Goal: Use online tool/utility: Utilize a website feature to perform a specific function

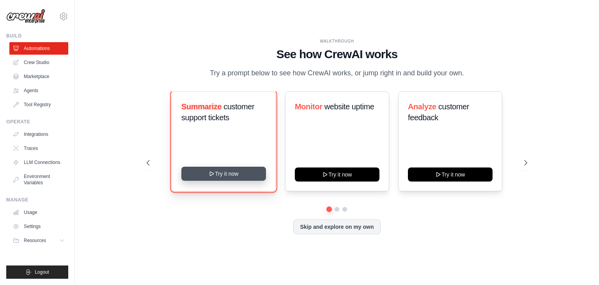
click at [217, 179] on button "Try it now" at bounding box center [223, 174] width 85 height 14
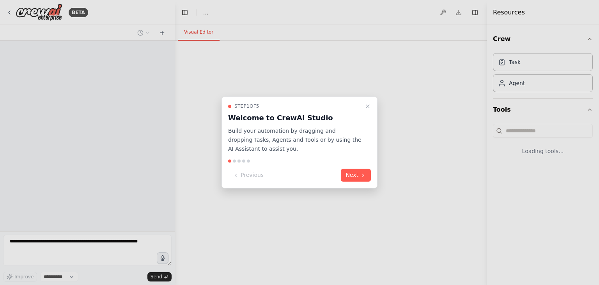
select select "****"
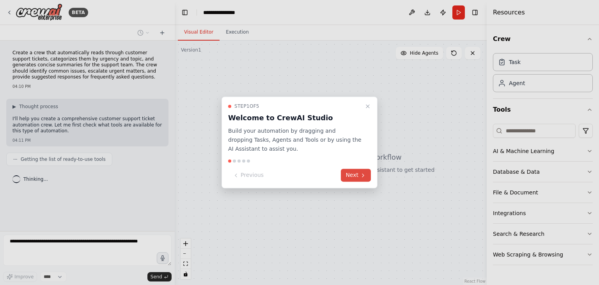
click at [359, 173] on button "Next" at bounding box center [356, 175] width 30 height 13
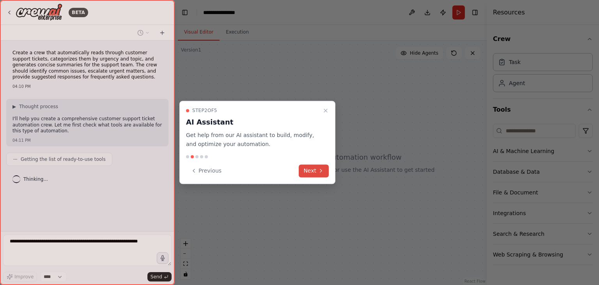
click at [323, 171] on icon at bounding box center [321, 170] width 6 height 6
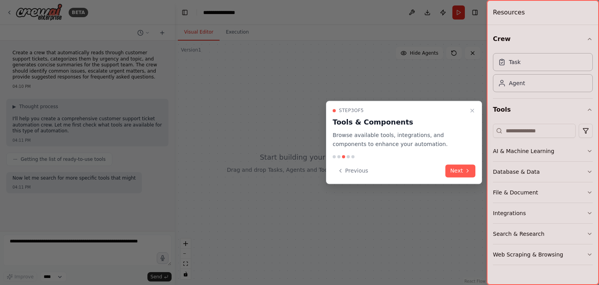
scroll to position [13, 0]
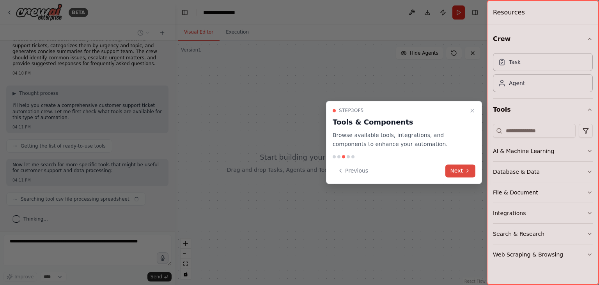
click at [462, 169] on button "Next" at bounding box center [461, 170] width 30 height 13
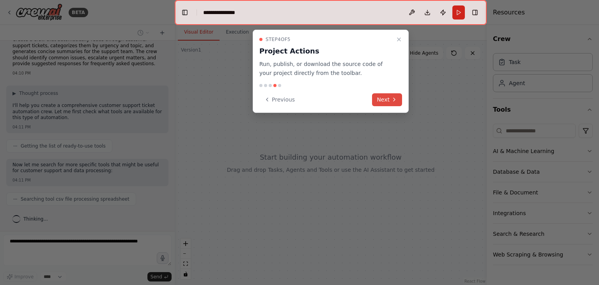
click at [380, 96] on button "Next" at bounding box center [387, 99] width 30 height 13
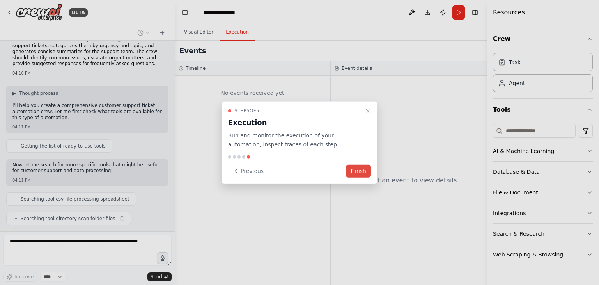
scroll to position [33, 0]
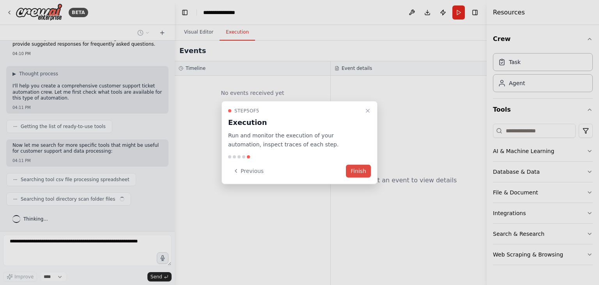
click at [363, 169] on button "Finish" at bounding box center [358, 170] width 25 height 13
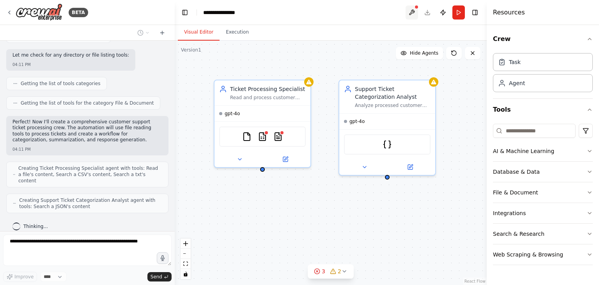
scroll to position [273, 0]
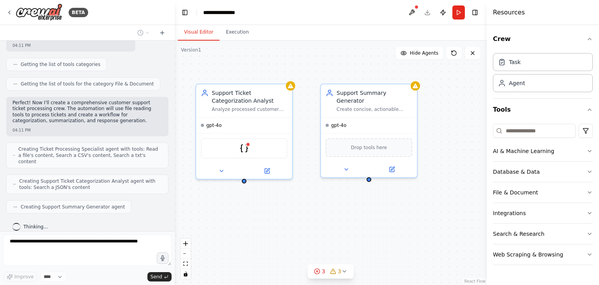
drag, startPoint x: 396, startPoint y: 227, endPoint x: 253, endPoint y: 231, distance: 142.9
click at [253, 231] on div "Ticket Processing Specialist Read and process customer support tickets from {ti…" at bounding box center [331, 163] width 312 height 244
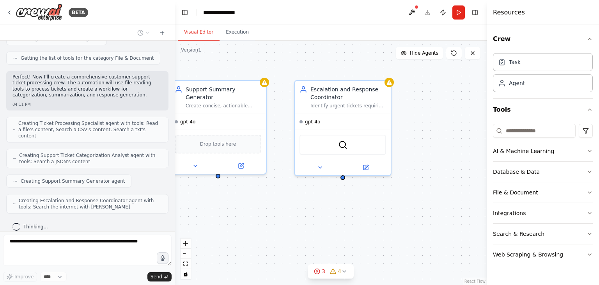
drag, startPoint x: 379, startPoint y: 222, endPoint x: 228, endPoint y: 219, distance: 151.4
click at [228, 219] on div "Ticket Processing Specialist Read and process customer support tickets from {ti…" at bounding box center [331, 163] width 312 height 244
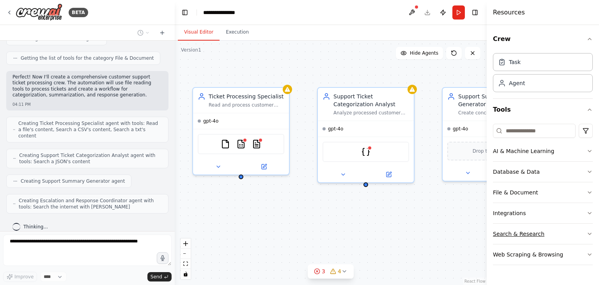
drag, startPoint x: 228, startPoint y: 219, endPoint x: 501, endPoint y: 226, distance: 272.9
click at [501, 226] on div "BETA Create a crew that automatically reads through customer support tickets, c…" at bounding box center [299, 142] width 599 height 285
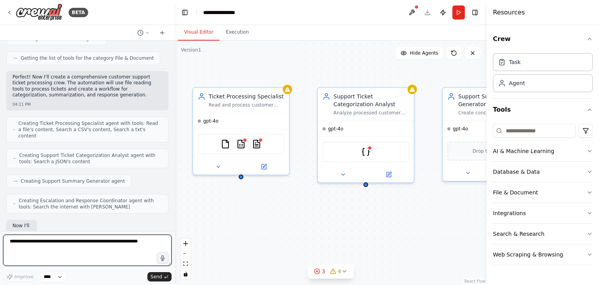
scroll to position [346, 0]
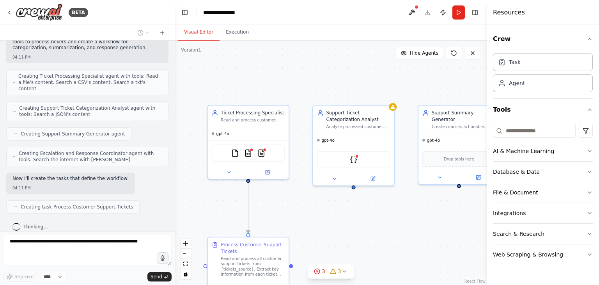
drag, startPoint x: 285, startPoint y: 215, endPoint x: 286, endPoint y: 205, distance: 9.9
click at [286, 205] on div ".deletable-edge-delete-btn { width: 20px; height: 20px; border: 0px solid #ffff…" at bounding box center [331, 163] width 312 height 244
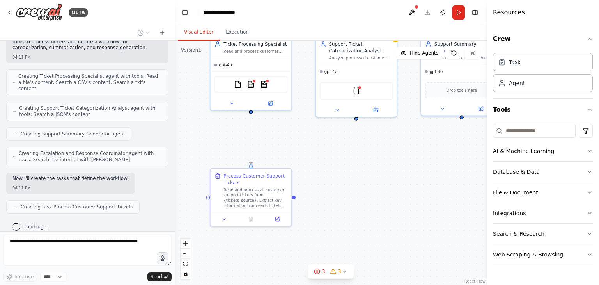
drag, startPoint x: 287, startPoint y: 206, endPoint x: 289, endPoint y: 146, distance: 60.9
click at [289, 146] on div ".deletable-edge-delete-btn { width: 20px; height: 20px; border: 0px solid #ffff…" at bounding box center [331, 163] width 312 height 244
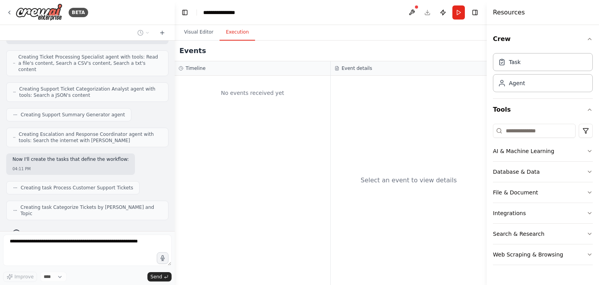
click at [231, 36] on button "Execution" at bounding box center [238, 32] width 36 height 16
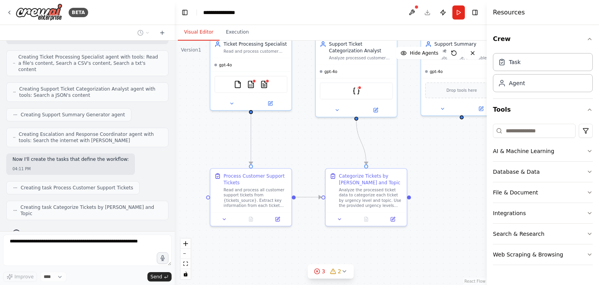
click at [204, 32] on button "Visual Editor" at bounding box center [199, 32] width 42 height 16
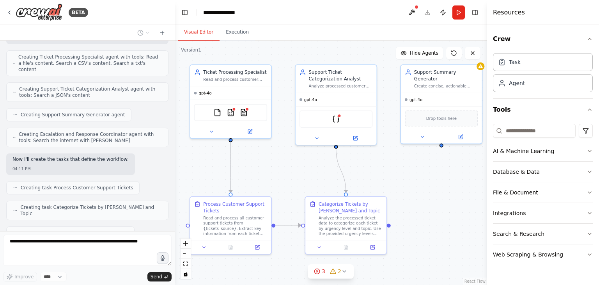
scroll to position [385, 0]
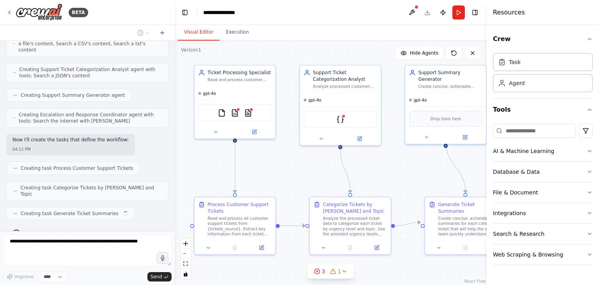
drag, startPoint x: 325, startPoint y: 158, endPoint x: 309, endPoint y: 187, distance: 32.7
click at [309, 187] on div ".deletable-edge-delete-btn { width: 20px; height: 20px; border: 0px solid #ffff…" at bounding box center [331, 163] width 312 height 244
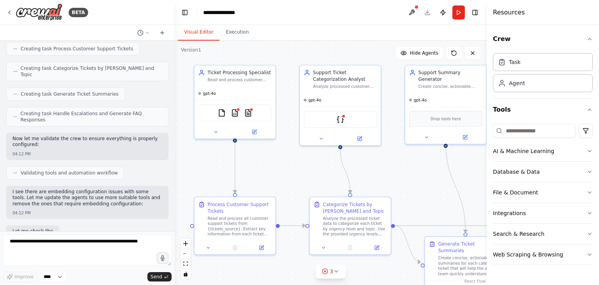
scroll to position [544, 0]
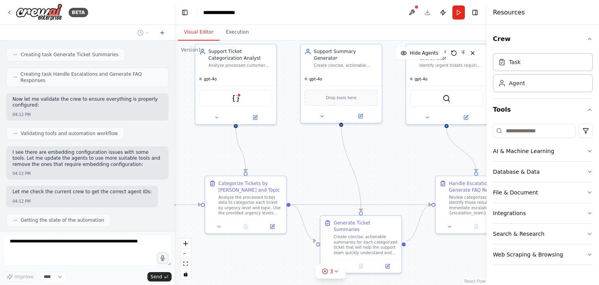
drag, startPoint x: 306, startPoint y: 161, endPoint x: 201, endPoint y: 140, distance: 106.6
click at [201, 140] on div ".deletable-edge-delete-btn { width: 20px; height: 20px; border: 0px solid #ffff…" at bounding box center [331, 163] width 312 height 244
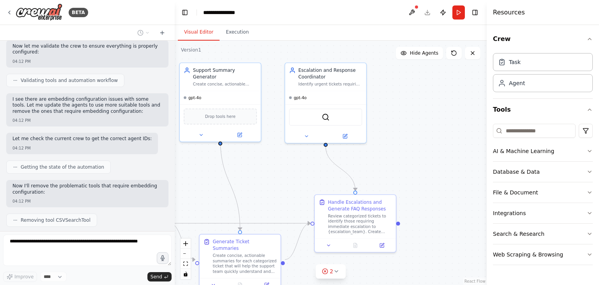
scroll to position [616, 0]
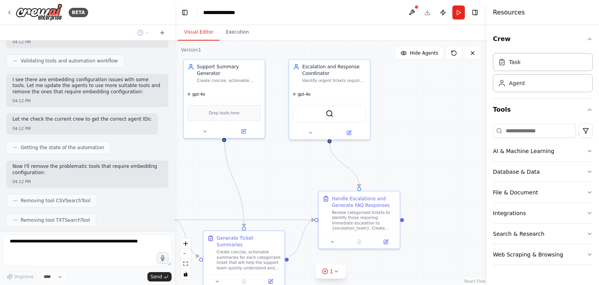
drag, startPoint x: 378, startPoint y: 160, endPoint x: 261, endPoint y: 174, distance: 118.0
click at [261, 174] on div ".deletable-edge-delete-btn { width: 20px; height: 20px; border: 0px solid #ffff…" at bounding box center [331, 163] width 312 height 244
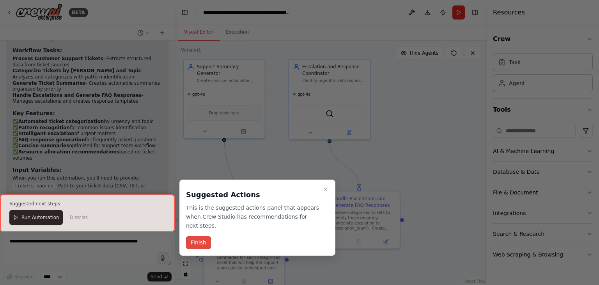
click at [195, 236] on button "Finish" at bounding box center [198, 242] width 25 height 13
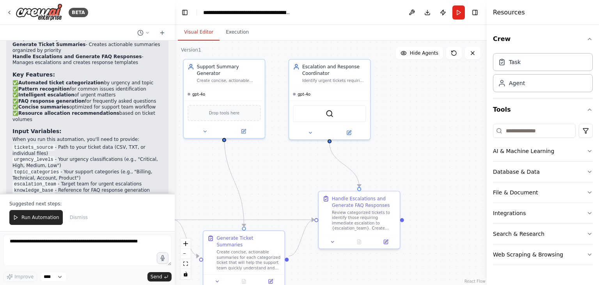
scroll to position [1063, 0]
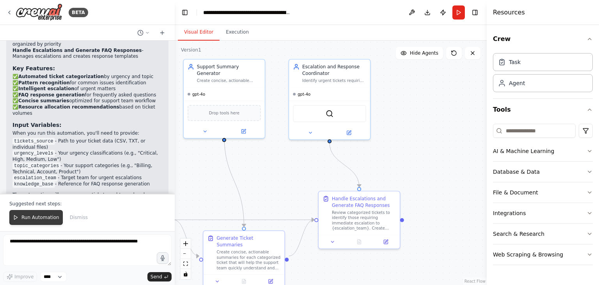
click at [27, 212] on button "Run Automation" at bounding box center [35, 217] width 53 height 15
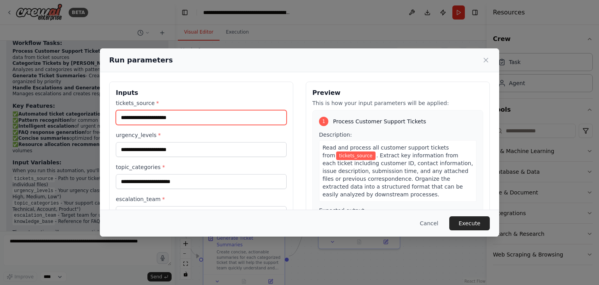
click at [243, 114] on input "tickets_source *" at bounding box center [201, 117] width 171 height 15
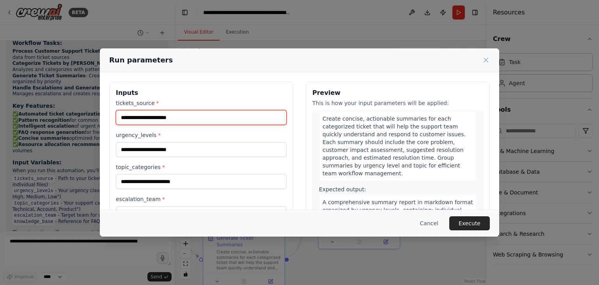
scroll to position [396, 0]
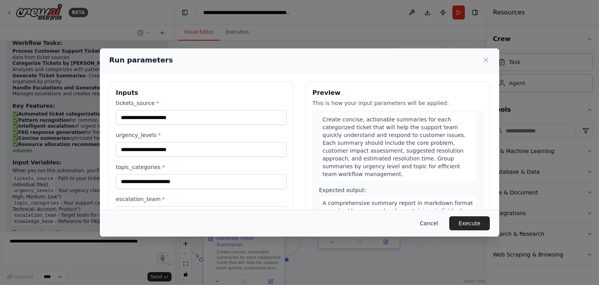
click at [429, 225] on button "Cancel" at bounding box center [429, 223] width 31 height 14
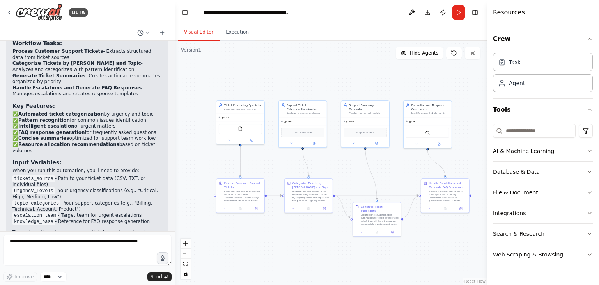
drag, startPoint x: 419, startPoint y: 134, endPoint x: 487, endPoint y: 105, distance: 73.4
click at [487, 105] on div "BETA Create a crew that automatically reads through customer support tickets, c…" at bounding box center [299, 142] width 599 height 285
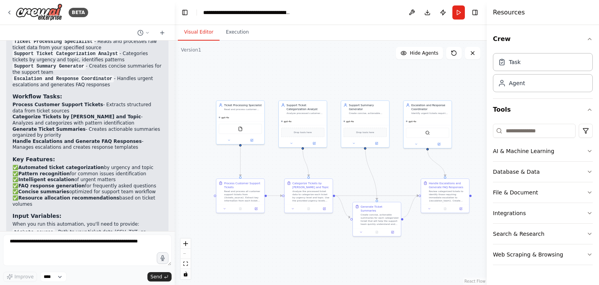
scroll to position [1026, 0]
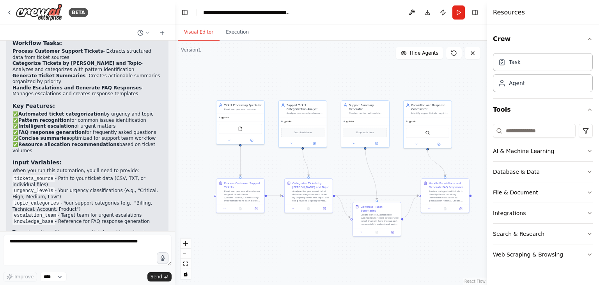
click at [592, 193] on icon "button" at bounding box center [590, 192] width 6 height 6
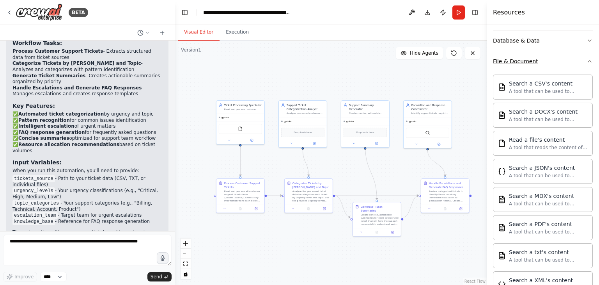
scroll to position [132, 0]
click at [554, 69] on button "File & Document" at bounding box center [543, 60] width 100 height 20
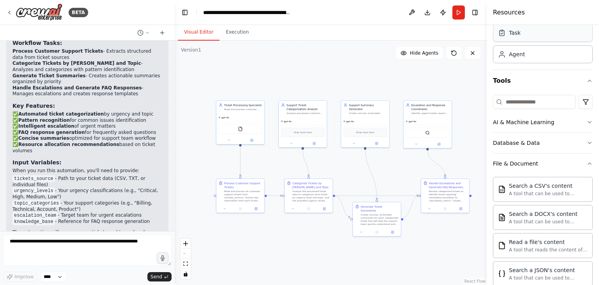
scroll to position [0, 0]
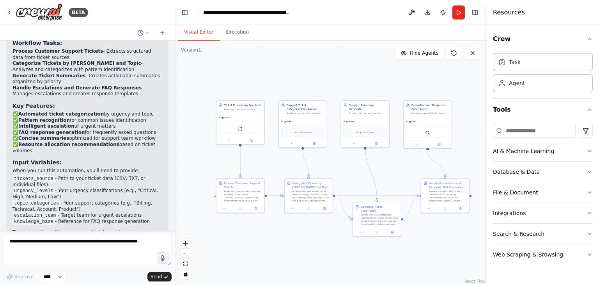
click at [465, 11] on header "**********" at bounding box center [331, 12] width 312 height 25
click at [462, 10] on button "Run" at bounding box center [459, 12] width 12 height 14
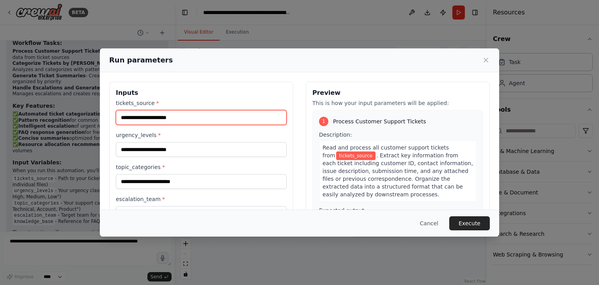
click at [211, 119] on input "tickets_source *" at bounding box center [201, 117] width 171 height 15
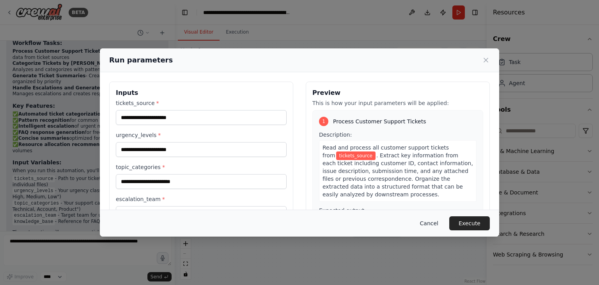
click at [429, 219] on button "Cancel" at bounding box center [429, 223] width 31 height 14
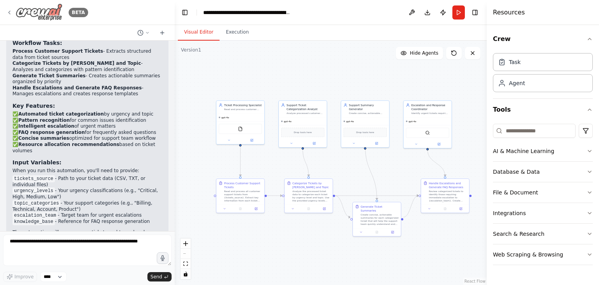
click at [50, 10] on img at bounding box center [39, 13] width 47 height 18
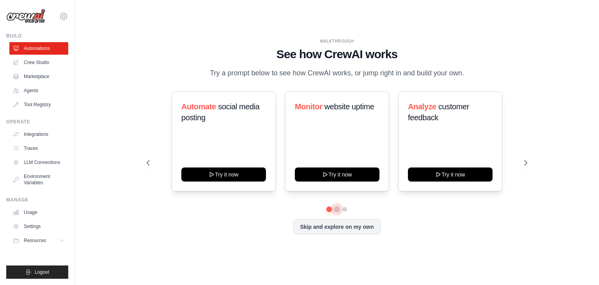
click at [336, 208] on button at bounding box center [337, 209] width 6 height 6
click at [340, 208] on button at bounding box center [336, 208] width 5 height 5
click at [345, 209] on button at bounding box center [345, 209] width 6 height 6
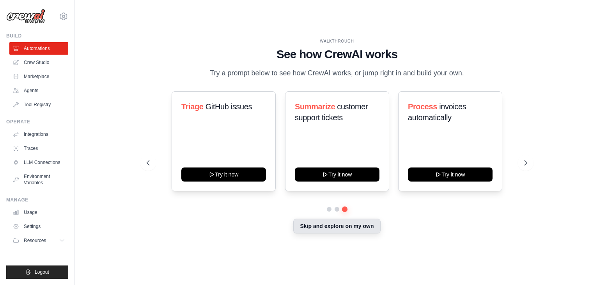
click at [348, 228] on button "Skip and explore on my own" at bounding box center [336, 226] width 87 height 15
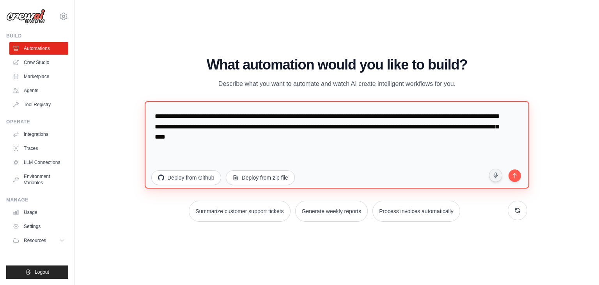
drag, startPoint x: 331, startPoint y: 141, endPoint x: 286, endPoint y: 116, distance: 50.9
click at [286, 116] on textarea "**********" at bounding box center [337, 144] width 385 height 87
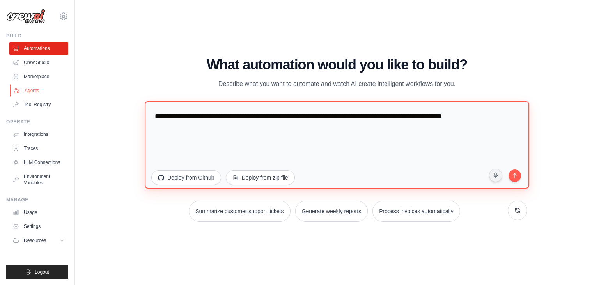
type textarea "**********"
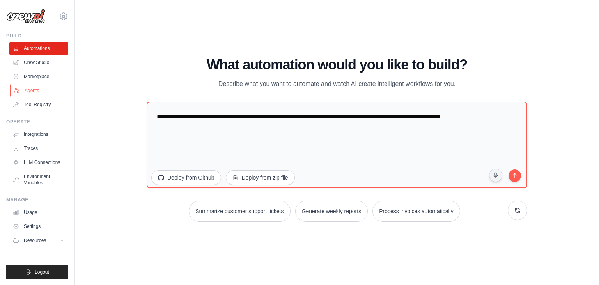
click at [29, 91] on link "Agents" at bounding box center [39, 90] width 59 height 12
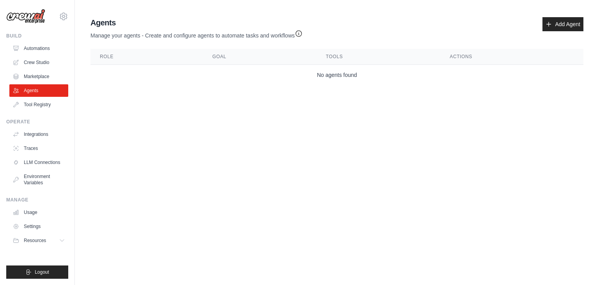
click at [41, 69] on ul "Automations Crew Studio Marketplace Agents Tool Registry" at bounding box center [38, 76] width 59 height 69
click at [38, 79] on link "Marketplace" at bounding box center [39, 76] width 59 height 12
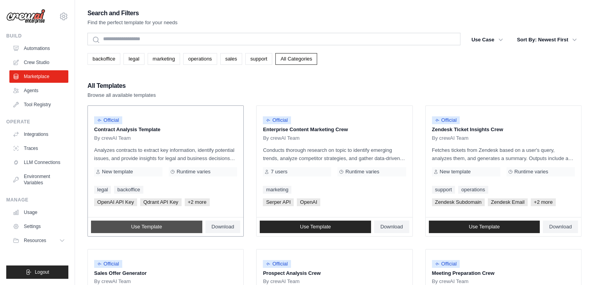
click at [158, 226] on span "Use Template" at bounding box center [146, 227] width 31 height 6
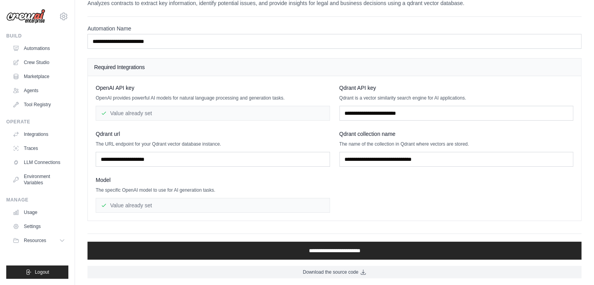
scroll to position [18, 0]
click at [134, 111] on div "Value already set" at bounding box center [213, 113] width 234 height 15
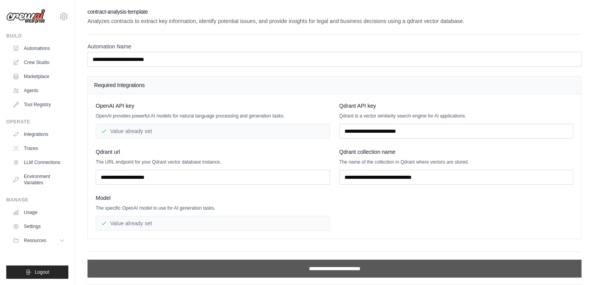
scroll to position [12, 0]
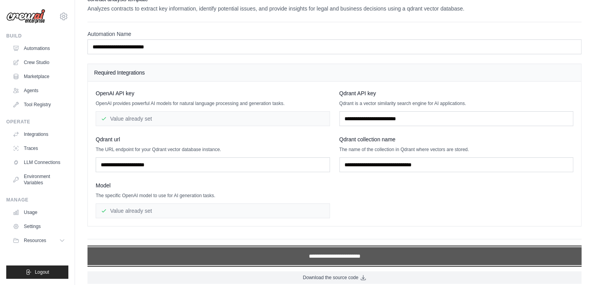
click at [342, 252] on input "**********" at bounding box center [334, 256] width 494 height 18
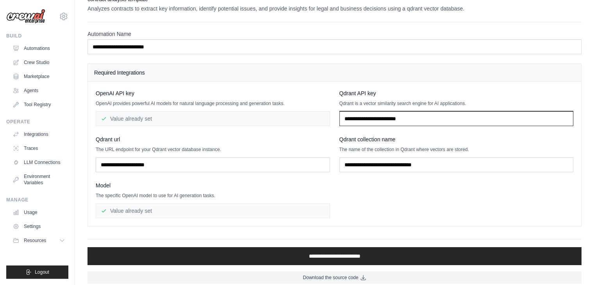
click at [388, 114] on input "text" at bounding box center [456, 118] width 234 height 15
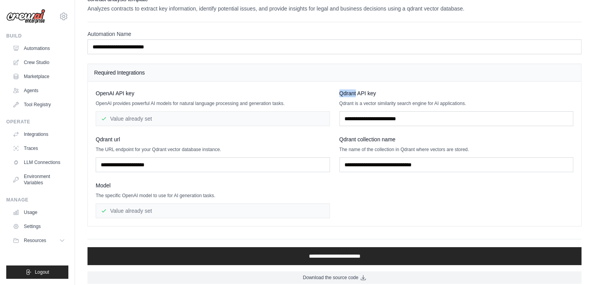
drag, startPoint x: 338, startPoint y: 89, endPoint x: 355, endPoint y: 90, distance: 17.2
click at [355, 90] on div "OpenAI API key OpenAI provides powerful AI models for natural language processi…" at bounding box center [334, 153] width 477 height 129
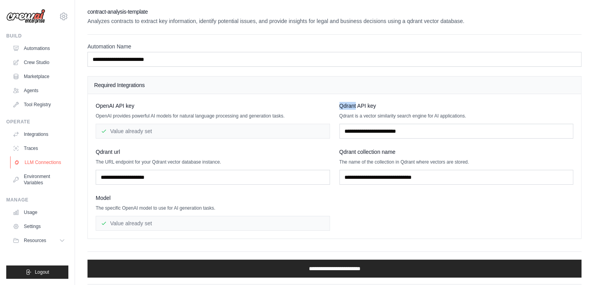
click at [45, 163] on link "LLM Connections" at bounding box center [39, 162] width 59 height 12
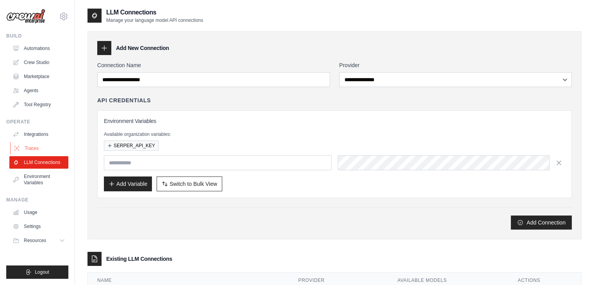
click at [21, 147] on link "Traces" at bounding box center [39, 148] width 59 height 12
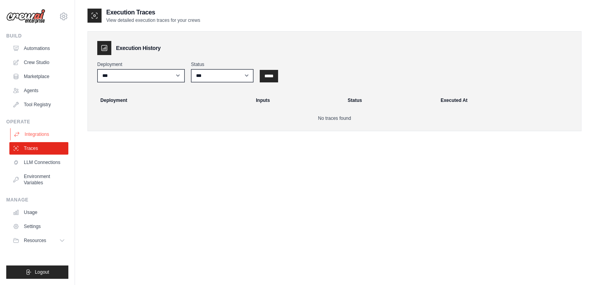
click at [33, 138] on link "Integrations" at bounding box center [39, 134] width 59 height 12
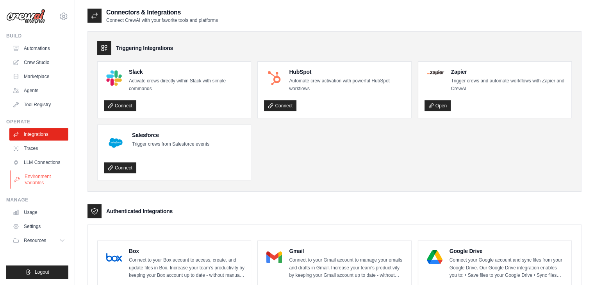
click at [42, 178] on link "Environment Variables" at bounding box center [39, 179] width 59 height 19
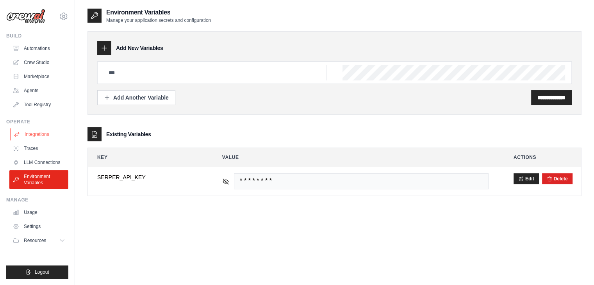
click at [44, 139] on link "Integrations" at bounding box center [39, 134] width 59 height 12
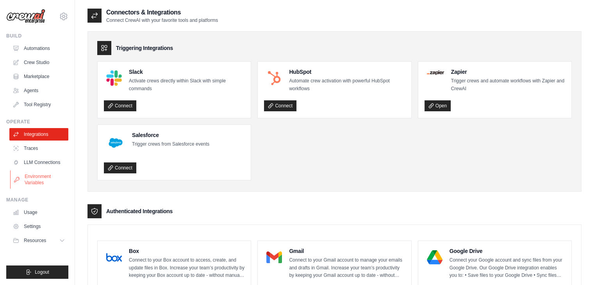
click at [46, 185] on link "Environment Variables" at bounding box center [39, 179] width 59 height 19
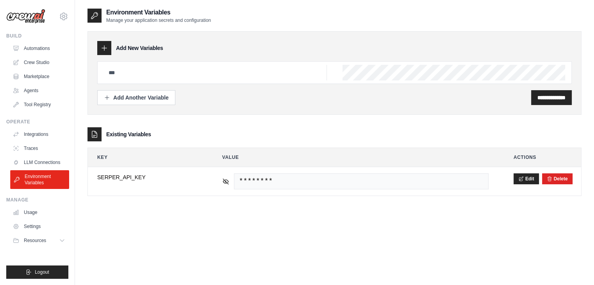
scroll to position [16, 0]
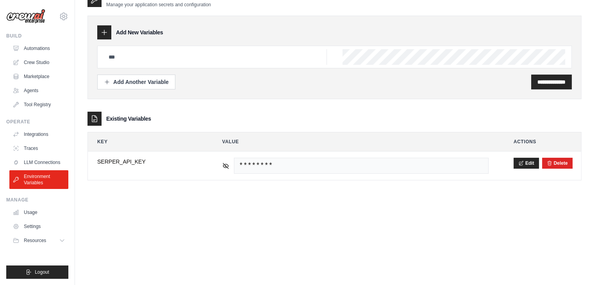
click at [32, 204] on div "Manage Usage Settings Resources Documentation GitHub Blog" at bounding box center [37, 222] width 62 height 50
click at [39, 108] on link "Tool Registry" at bounding box center [39, 104] width 59 height 12
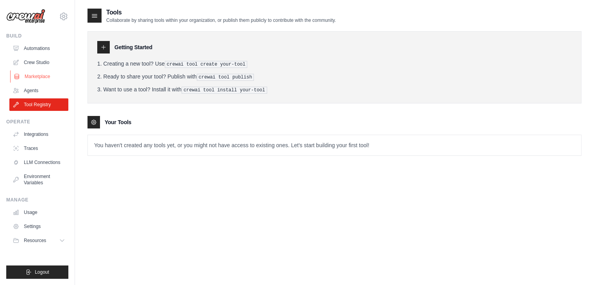
click at [24, 82] on link "Marketplace" at bounding box center [39, 76] width 59 height 12
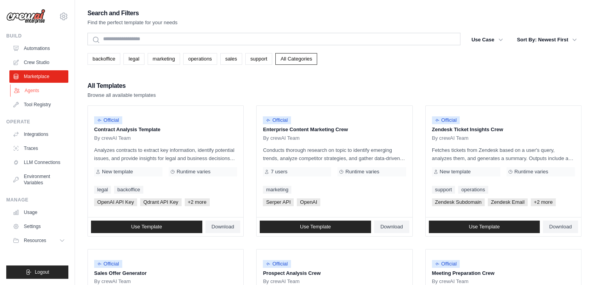
click at [29, 88] on link "Agents" at bounding box center [39, 90] width 59 height 12
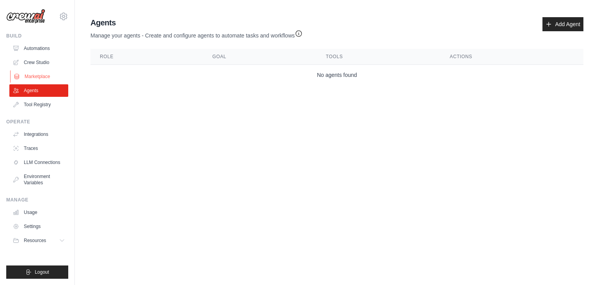
click at [36, 74] on link "Marketplace" at bounding box center [39, 76] width 59 height 12
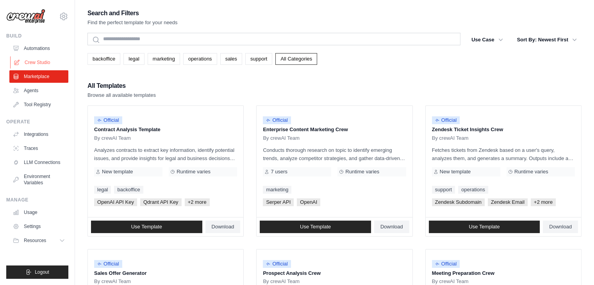
click at [35, 59] on link "Crew Studio" at bounding box center [39, 62] width 59 height 12
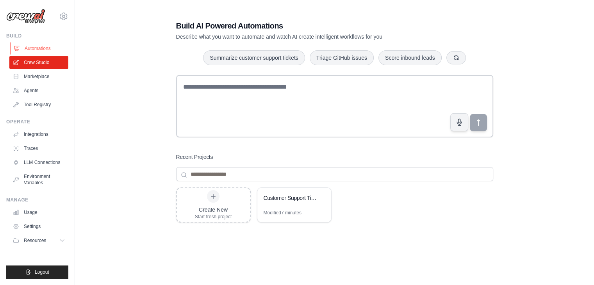
click at [36, 52] on link "Automations" at bounding box center [39, 48] width 59 height 12
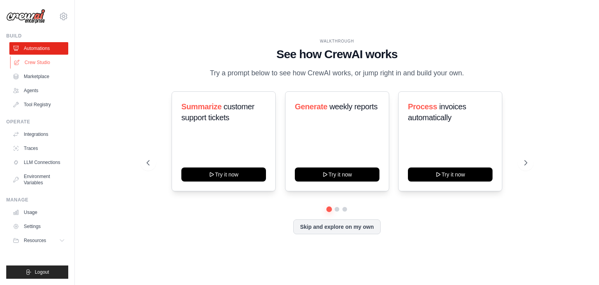
click at [42, 64] on link "Crew Studio" at bounding box center [39, 62] width 59 height 12
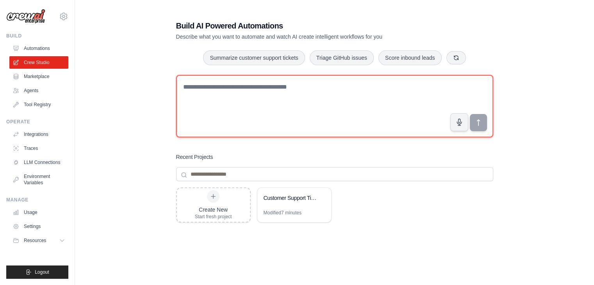
click at [272, 102] on textarea at bounding box center [334, 106] width 317 height 62
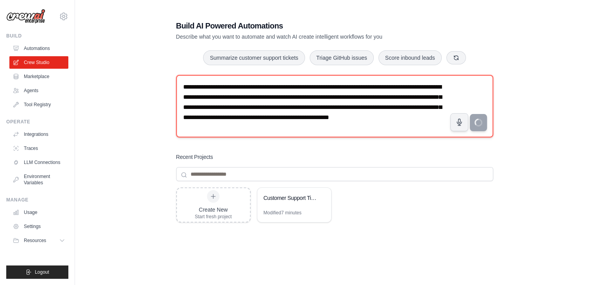
type textarea "**********"
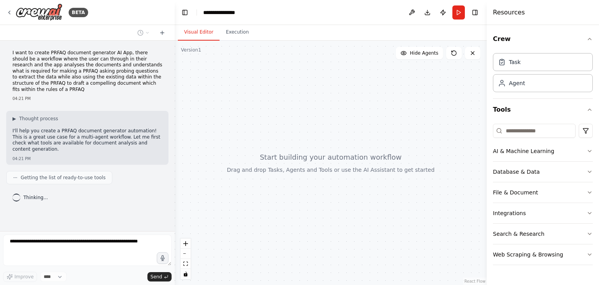
click at [105, 135] on div "**********" at bounding box center [299, 142] width 599 height 285
click at [115, 152] on div "▶ Thought process I'll help you create a PRFAQ document generator automation! T…" at bounding box center [87, 137] width 162 height 53
click at [109, 155] on div "I want to create PRFAQ document generator AI App, there should be a workflow wh…" at bounding box center [87, 136] width 175 height 190
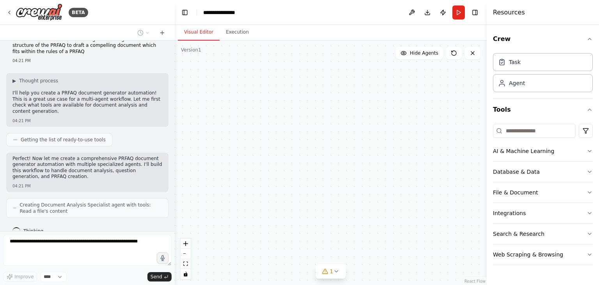
scroll to position [64, 0]
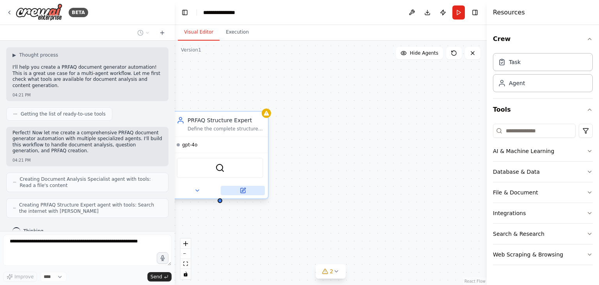
click at [250, 192] on button at bounding box center [243, 190] width 44 height 9
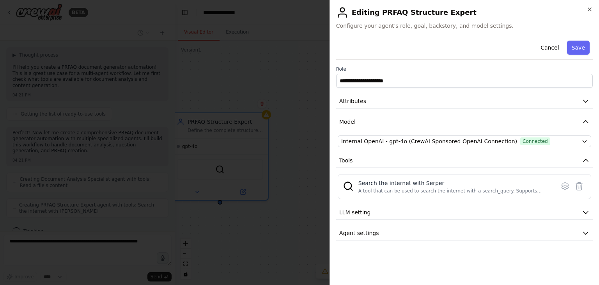
scroll to position [83, 0]
click at [377, 212] on button "LLM setting" at bounding box center [464, 212] width 257 height 14
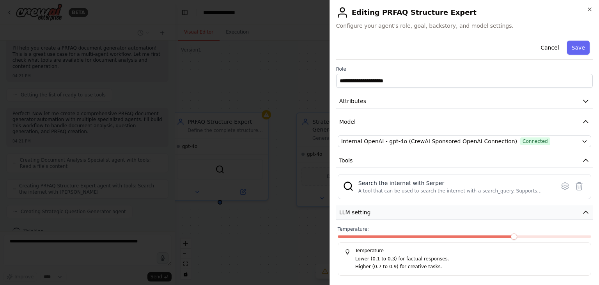
scroll to position [102, 0]
click at [387, 208] on button "LLM setting" at bounding box center [464, 212] width 257 height 14
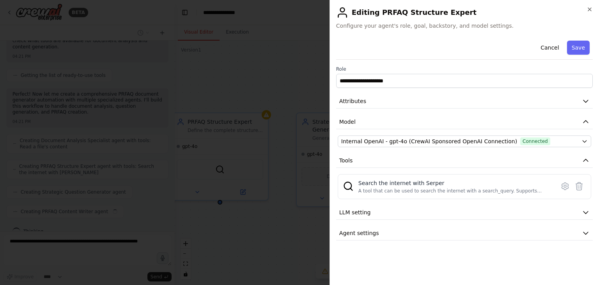
click at [299, 225] on div at bounding box center [299, 142] width 599 height 285
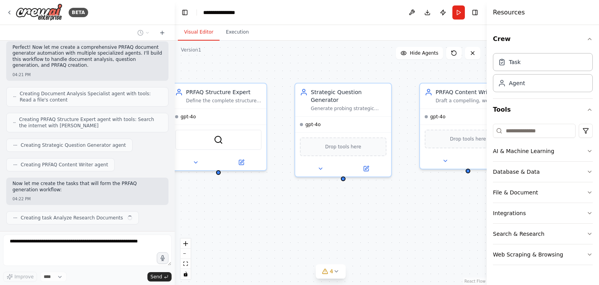
scroll to position [155, 0]
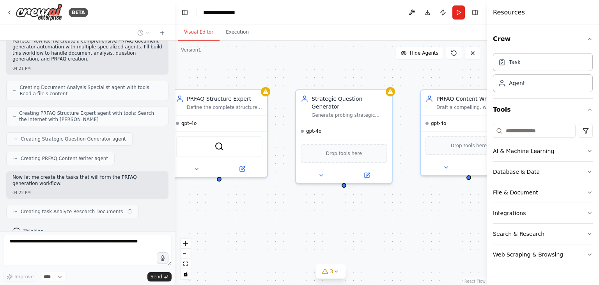
drag, startPoint x: 312, startPoint y: 225, endPoint x: 311, endPoint y: 202, distance: 23.4
click at [311, 202] on div ".deletable-edge-delete-btn { width: 20px; height: 20px; border: 0px solid #ffff…" at bounding box center [331, 163] width 312 height 244
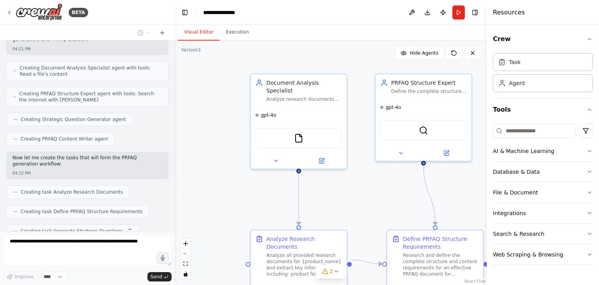
scroll to position [194, 0]
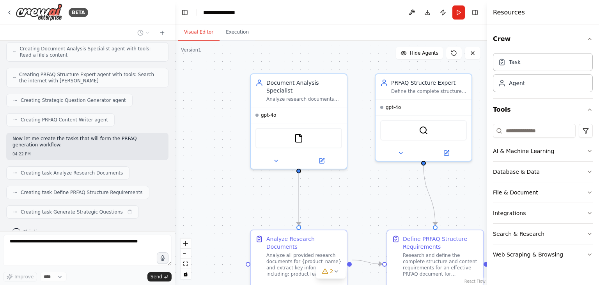
drag, startPoint x: 276, startPoint y: 219, endPoint x: 480, endPoint y: 203, distance: 204.7
click at [480, 203] on div ".deletable-edge-delete-btn { width: 20px; height: 20px; border: 0px solid #ffff…" at bounding box center [331, 163] width 312 height 244
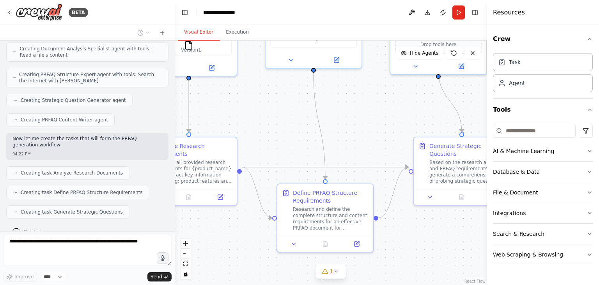
drag, startPoint x: 380, startPoint y: 213, endPoint x: 270, endPoint y: 121, distance: 144.0
click at [270, 121] on div ".deletable-edge-delete-btn { width: 20px; height: 20px; border: 0px solid #ffff…" at bounding box center [331, 163] width 312 height 244
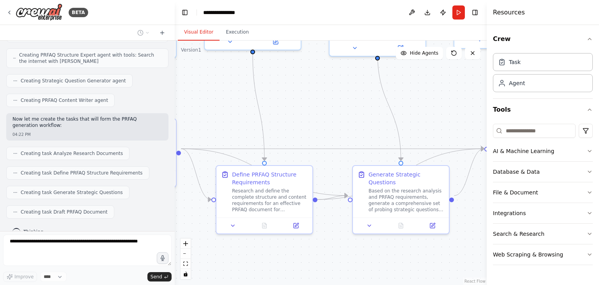
drag, startPoint x: 362, startPoint y: 144, endPoint x: 301, endPoint y: 125, distance: 63.6
click at [301, 125] on div ".deletable-edge-delete-btn { width: 20px; height: 20px; border: 0px solid #ffff…" at bounding box center [331, 163] width 312 height 244
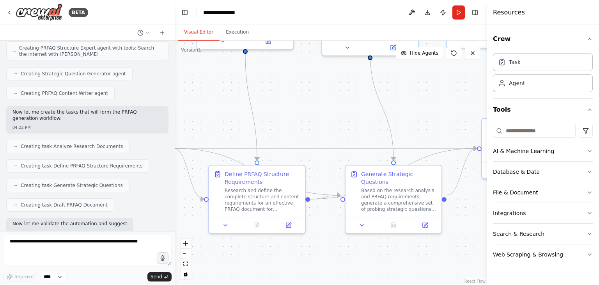
scroll to position [260, 0]
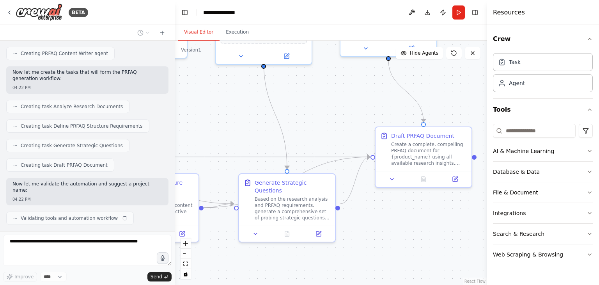
drag, startPoint x: 301, startPoint y: 125, endPoint x: 187, endPoint y: 133, distance: 114.2
click at [187, 133] on div ".deletable-edge-delete-btn { width: 20px; height: 20px; border: 0px solid #ffff…" at bounding box center [331, 163] width 312 height 244
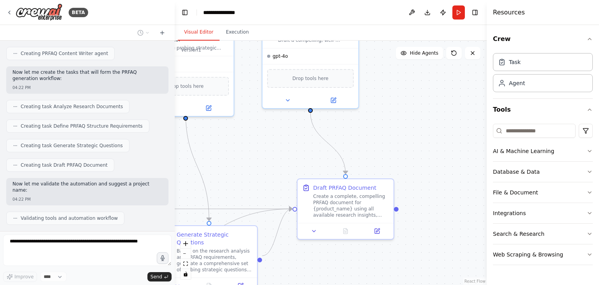
drag, startPoint x: 301, startPoint y: 122, endPoint x: 223, endPoint y: 174, distance: 93.7
click at [223, 174] on div ".deletable-edge-delete-btn { width: 20px; height: 20px; border: 0px solid #ffff…" at bounding box center [331, 163] width 312 height 244
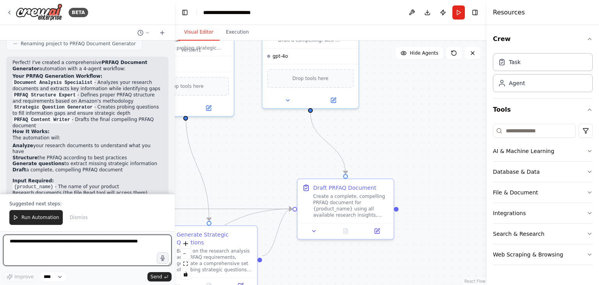
scroll to position [461, 0]
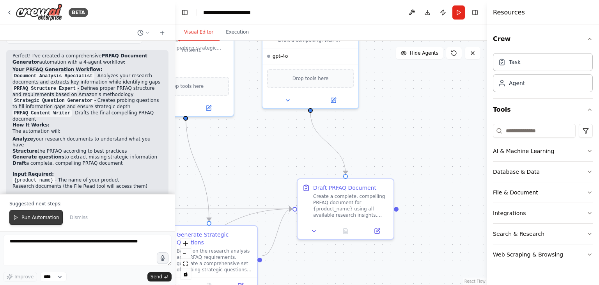
click at [37, 219] on span "Run Automation" at bounding box center [40, 217] width 38 height 6
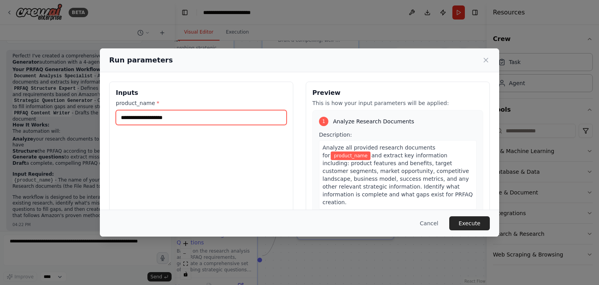
click at [260, 119] on input "product_name *" at bounding box center [201, 117] width 171 height 15
type input "*********"
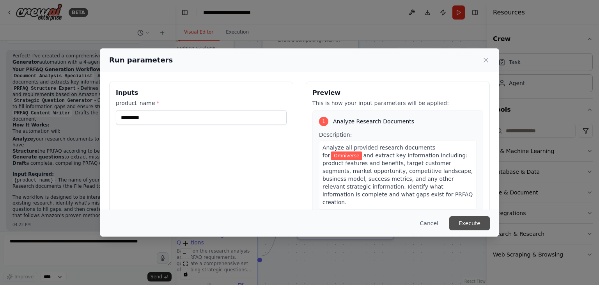
click at [473, 224] on button "Execute" at bounding box center [470, 223] width 41 height 14
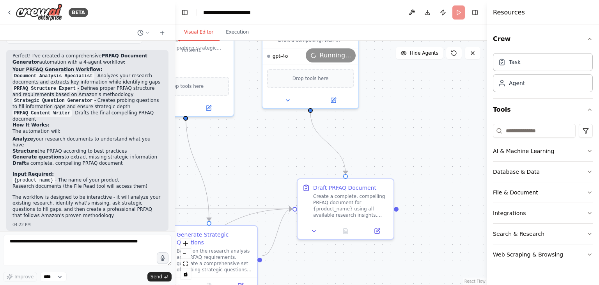
scroll to position [474, 0]
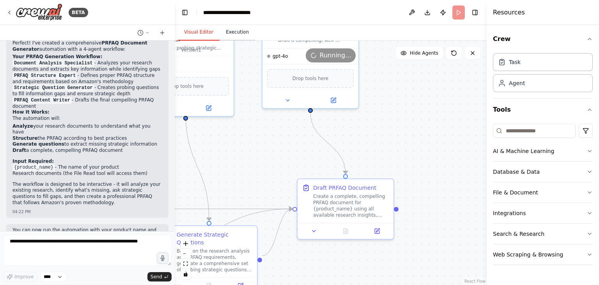
click at [240, 36] on button "Execution" at bounding box center [238, 32] width 36 height 16
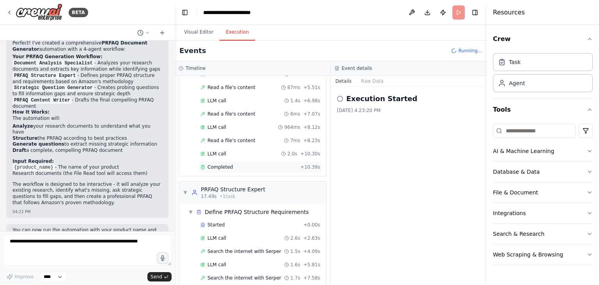
scroll to position [136, 0]
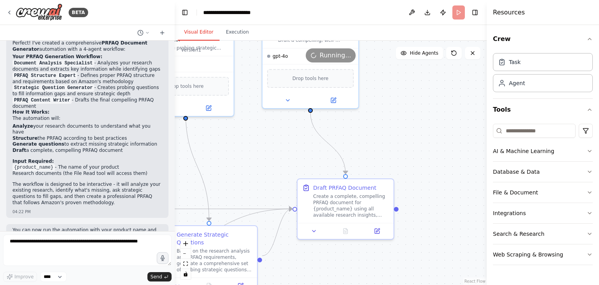
click at [194, 35] on button "Visual Editor" at bounding box center [199, 32] width 42 height 16
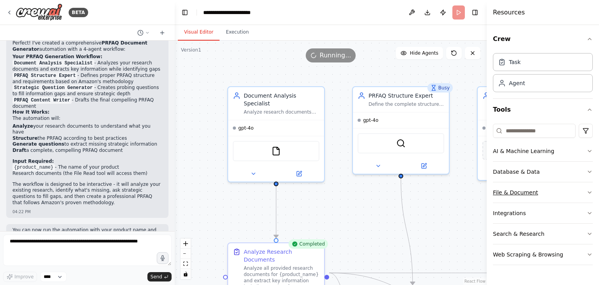
drag, startPoint x: 248, startPoint y: 130, endPoint x: 588, endPoint y: 194, distance: 346.2
click at [588, 194] on div "BETA I want to create PRFAQ document generator AI App, there should be a workfl…" at bounding box center [299, 142] width 599 height 285
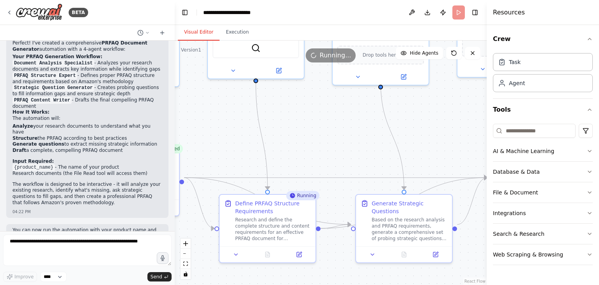
drag, startPoint x: 388, startPoint y: 195, endPoint x: 243, endPoint y: 100, distance: 173.6
click at [243, 100] on div ".deletable-edge-delete-btn { width: 20px; height: 20px; border: 0px solid #ffff…" at bounding box center [331, 163] width 312 height 244
click at [236, 35] on button "Execution" at bounding box center [238, 32] width 36 height 16
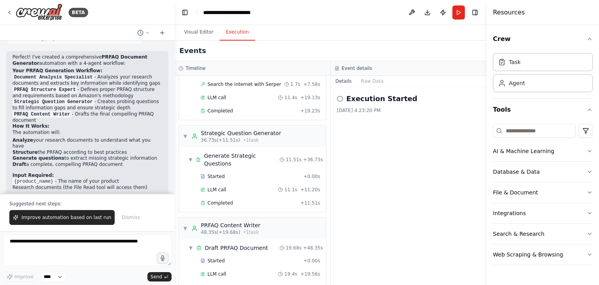
scroll to position [511, 0]
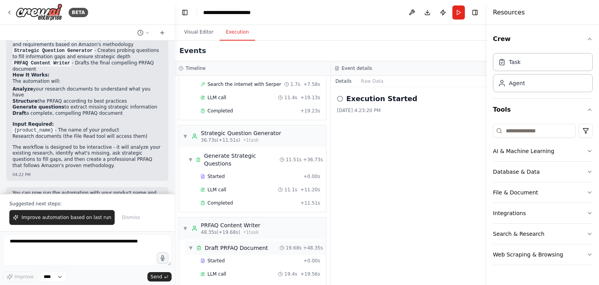
click at [192, 245] on span "▼" at bounding box center [190, 248] width 5 height 6
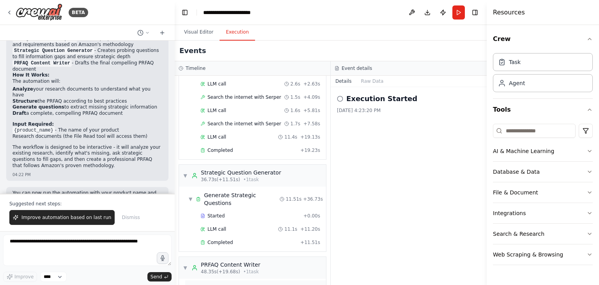
click at [191, 280] on div "▶ Draft PRFAQ Document 19.68s + 48.35s" at bounding box center [255, 287] width 141 height 14
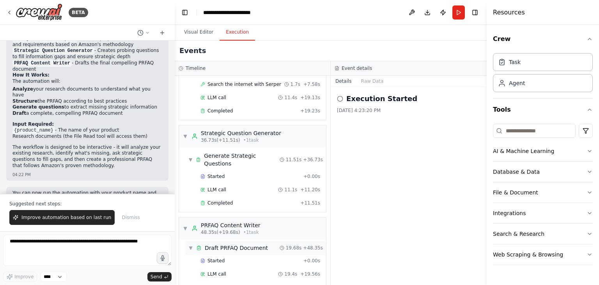
click at [246, 244] on div "Draft PRFAQ Document" at bounding box center [236, 248] width 63 height 8
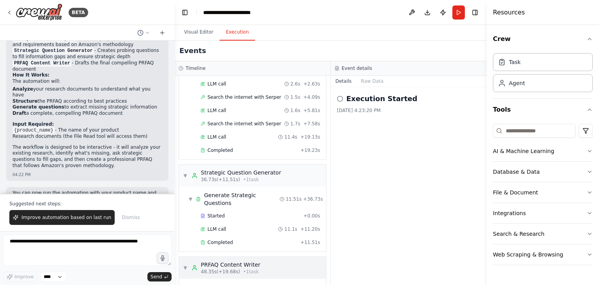
drag, startPoint x: 236, startPoint y: 257, endPoint x: 236, endPoint y: 263, distance: 6.2
click at [236, 257] on div "▼ PRFAQ Content Writer 48.35s (+19.68s) • 1 task" at bounding box center [252, 268] width 147 height 22
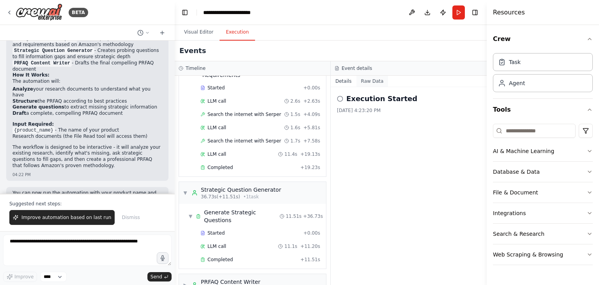
click at [376, 82] on button "Raw Data" at bounding box center [373, 81] width 32 height 11
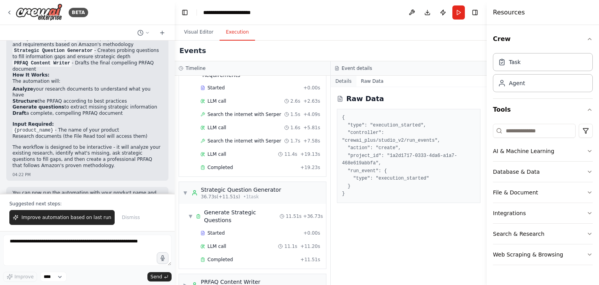
click at [345, 81] on button "Details" at bounding box center [344, 81] width 26 height 11
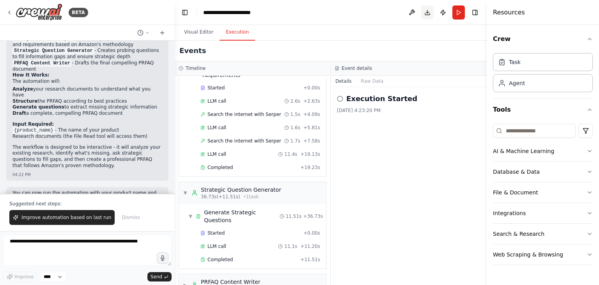
click at [472, 14] on button "Toggle Right Sidebar" at bounding box center [475, 12] width 11 height 11
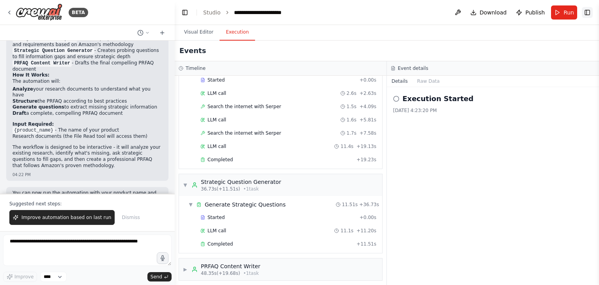
click at [587, 11] on button "Toggle Right Sidebar" at bounding box center [587, 12] width 11 height 11
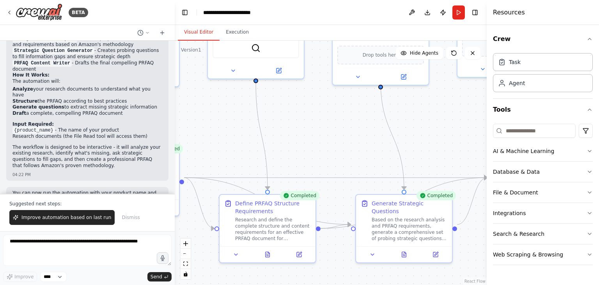
click at [193, 35] on button "Visual Editor" at bounding box center [199, 32] width 42 height 16
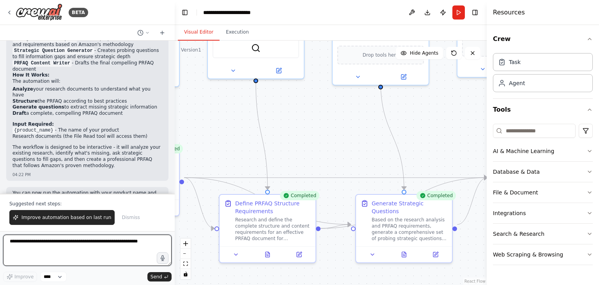
click at [73, 244] on textarea at bounding box center [87, 250] width 169 height 31
click at [144, 249] on textarea at bounding box center [87, 250] width 169 height 31
type textarea "*"
type textarea "**********"
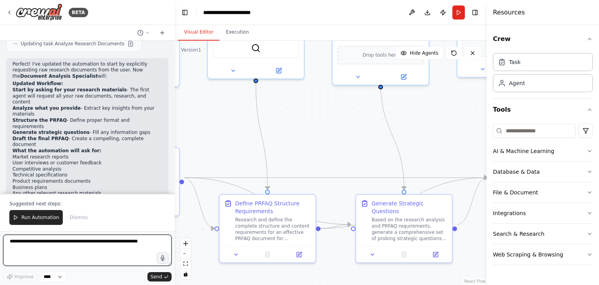
scroll to position [902, 0]
